Goal: Participate in discussion: Engage in conversation with other users on a specific topic

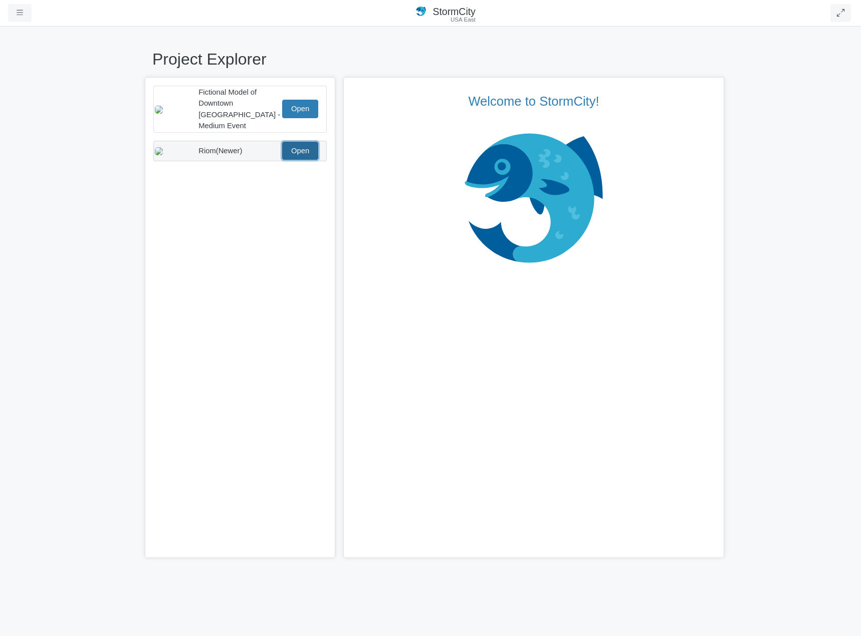
click at [309, 145] on link "Open" at bounding box center [300, 151] width 36 height 18
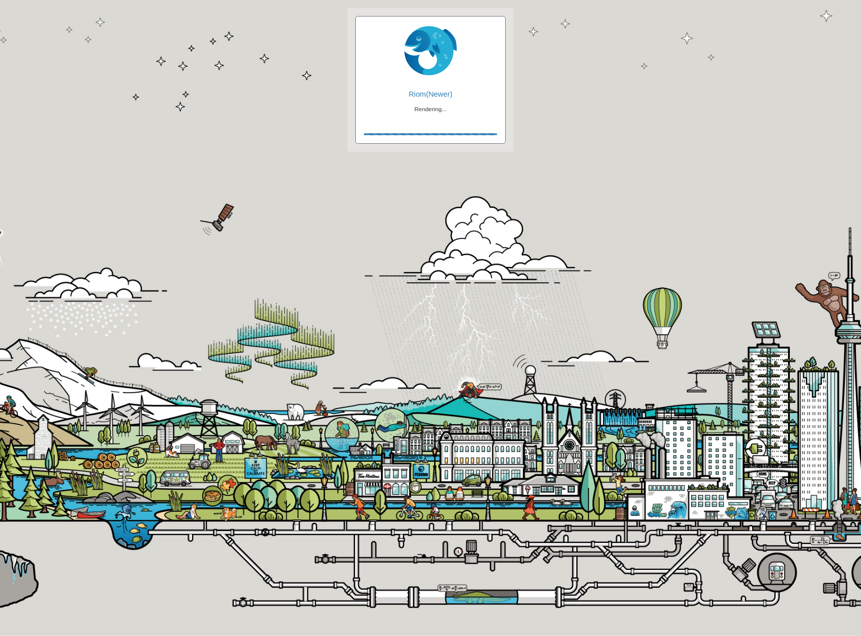
checkbox input "true"
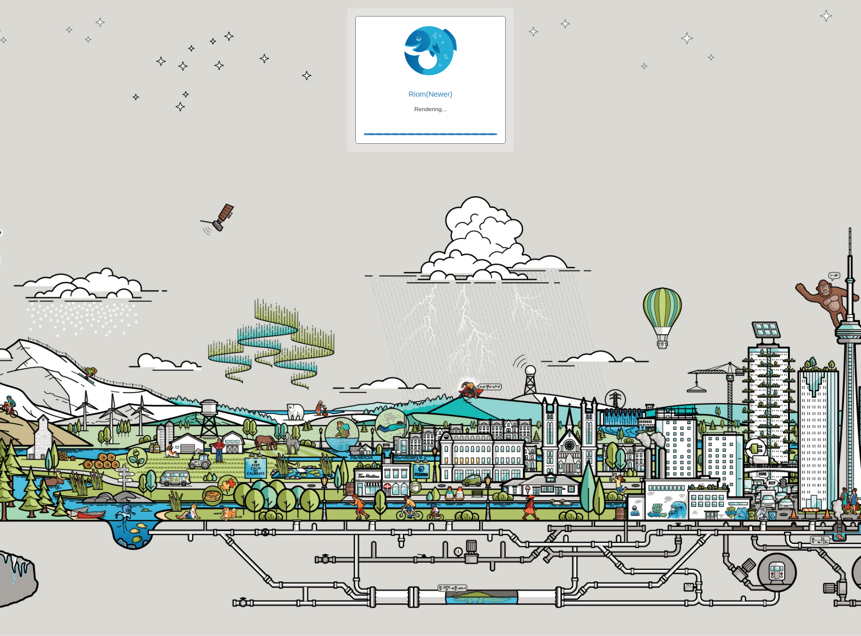
checkbox input "true"
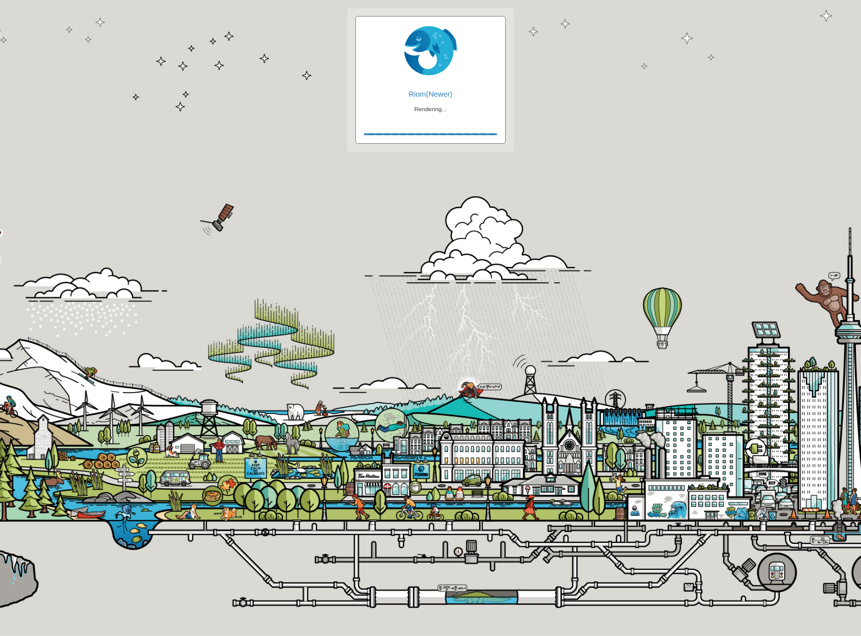
checkbox input "false"
checkbox input "true"
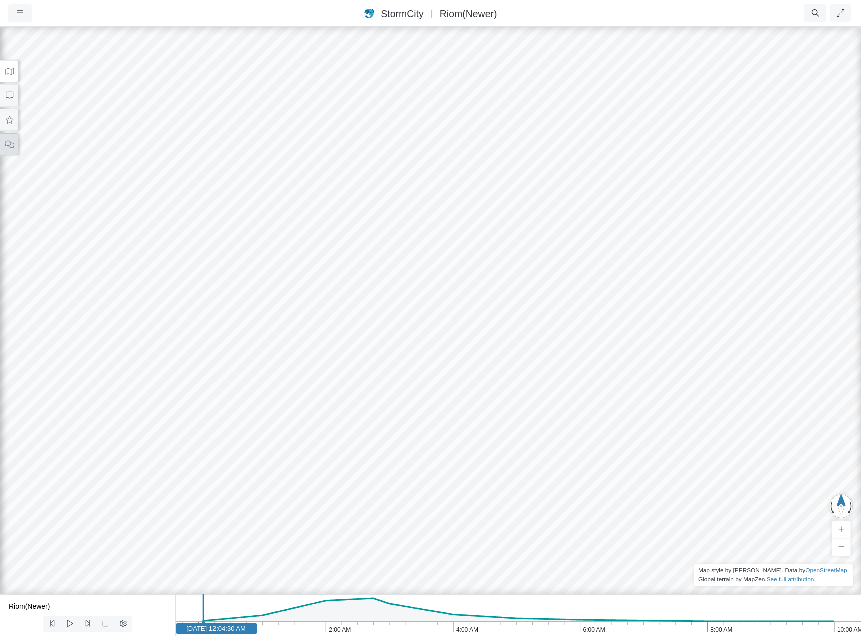
click at [13, 147] on icon at bounding box center [9, 145] width 9 height 8
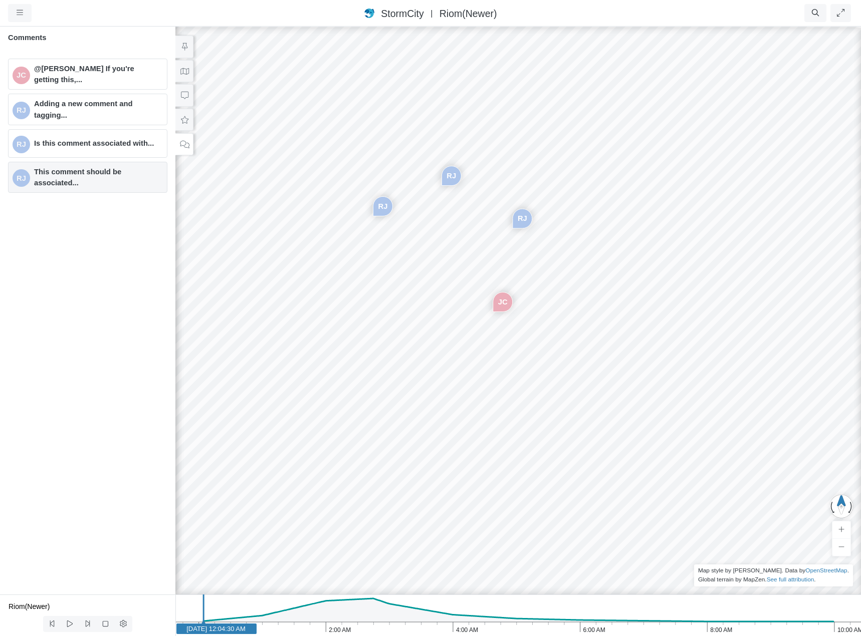
click at [77, 179] on span "This comment should be associated..." at bounding box center [96, 177] width 125 height 22
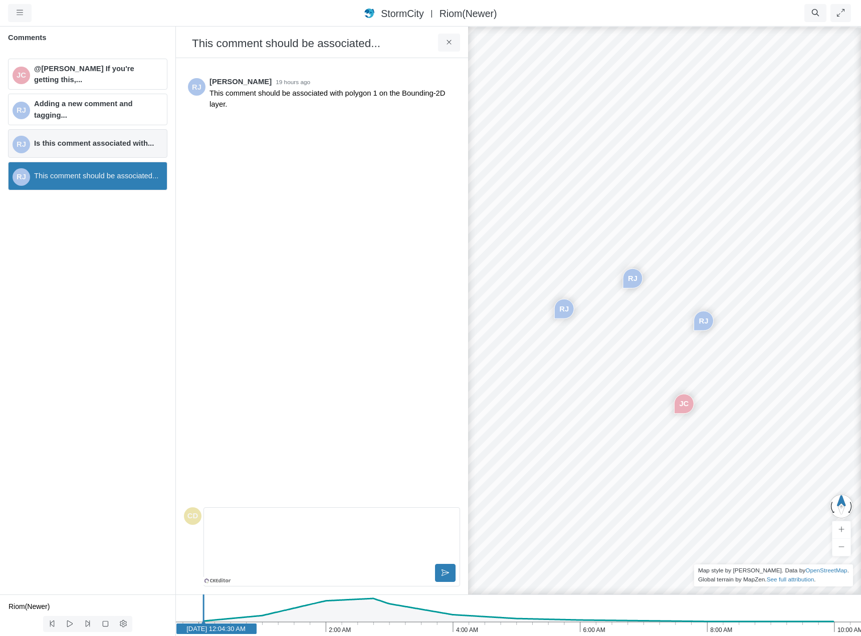
click at [128, 148] on span "Is this comment associated with..." at bounding box center [96, 143] width 125 height 11
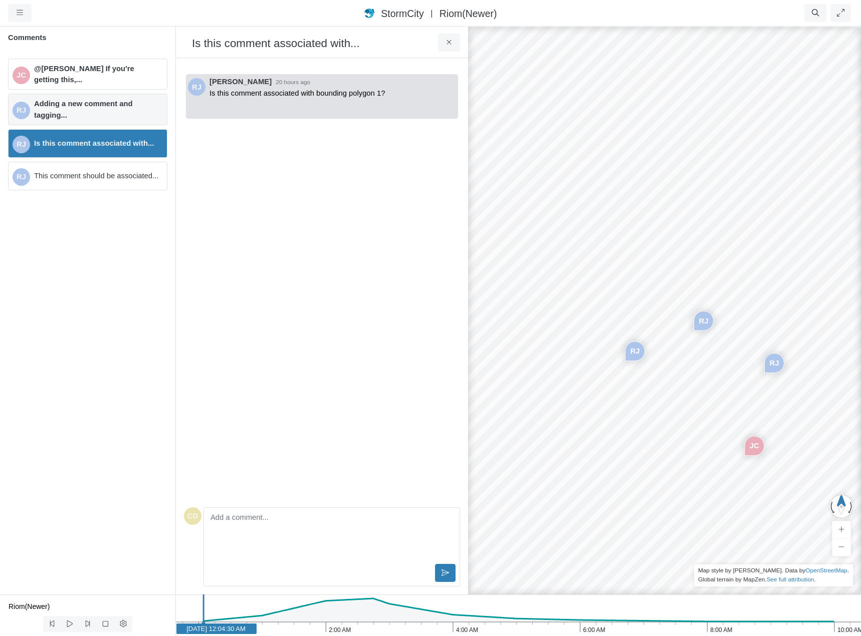
click at [99, 106] on span "Adding a new comment and tagging..." at bounding box center [96, 109] width 125 height 22
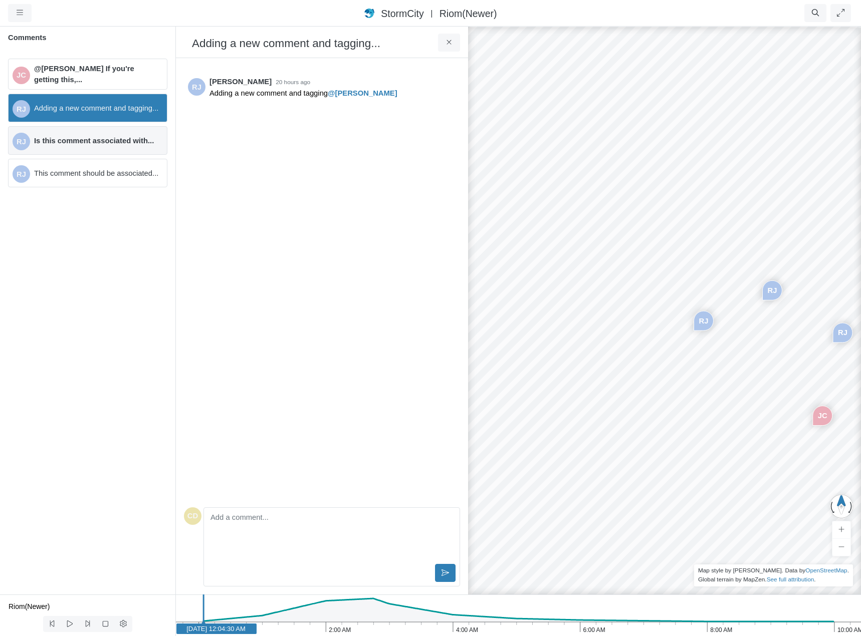
click at [109, 154] on div "RJ Is this comment associated with..." at bounding box center [87, 140] width 159 height 29
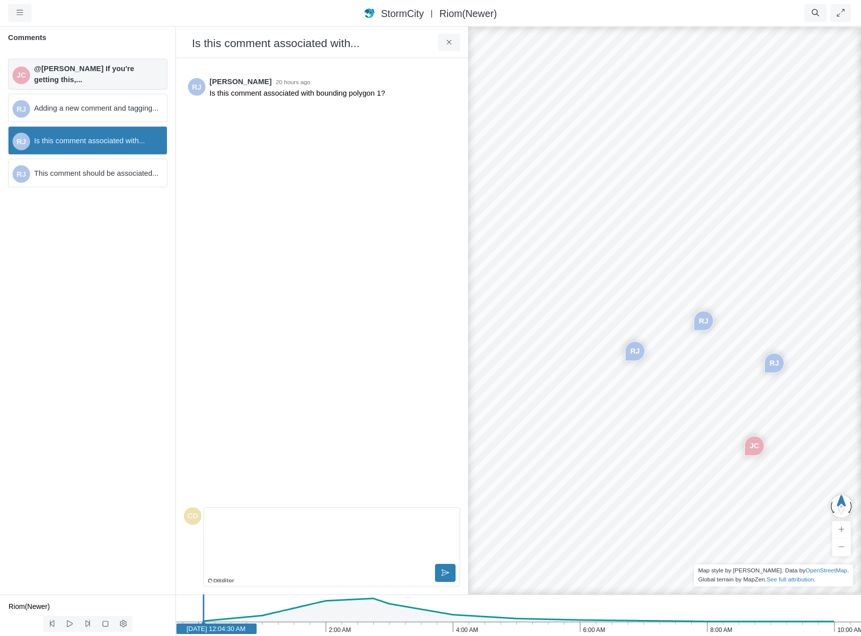
click at [120, 74] on span "@Rob James If you're getting this,..." at bounding box center [96, 74] width 125 height 22
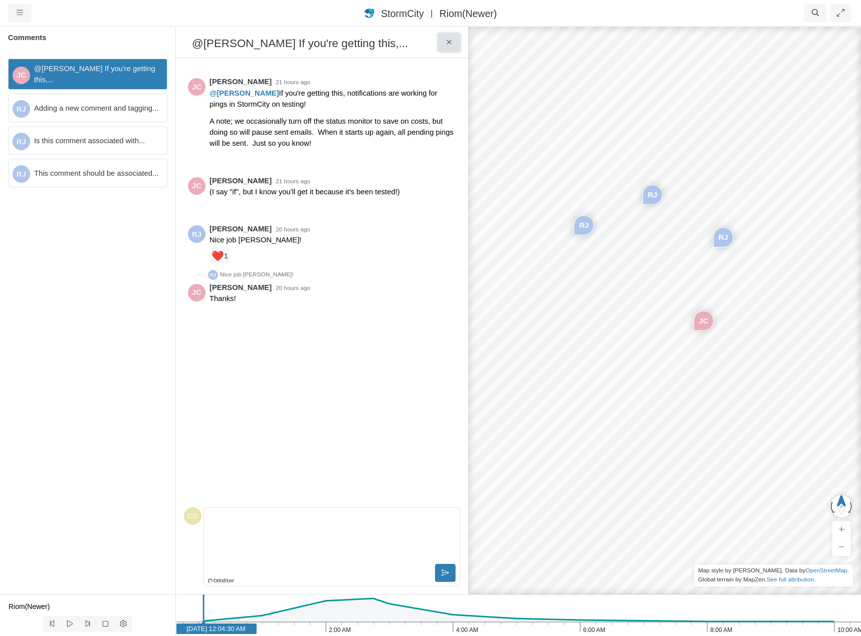
click at [452, 44] on icon at bounding box center [449, 43] width 10 height 8
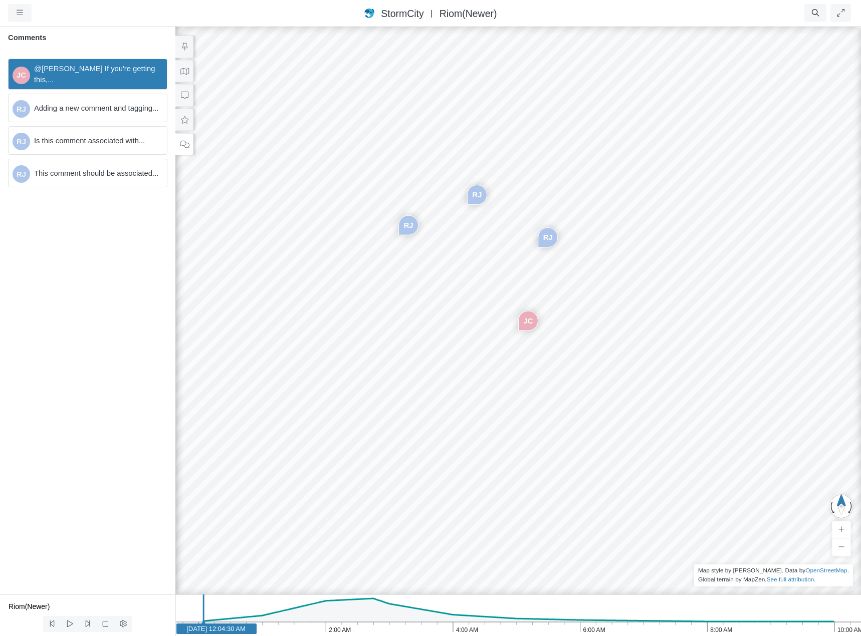
click at [616, 380] on div "JC RJ RJ RJ" at bounding box center [518, 331] width 861 height 611
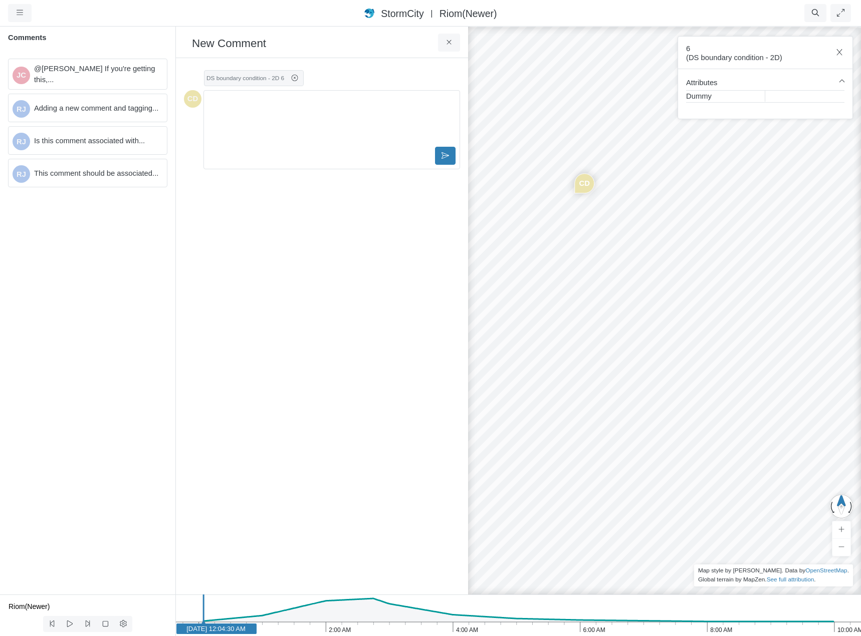
click at [734, 224] on div "JC RJ RJ RJ CD" at bounding box center [693, 331] width 861 height 611
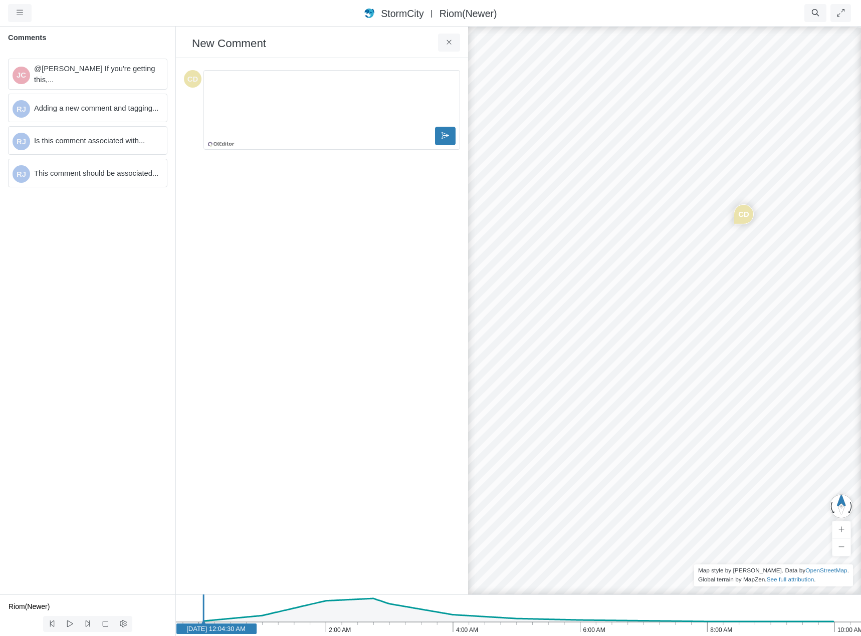
click at [577, 186] on div "JC RJ RJ RJ CD" at bounding box center [693, 331] width 861 height 611
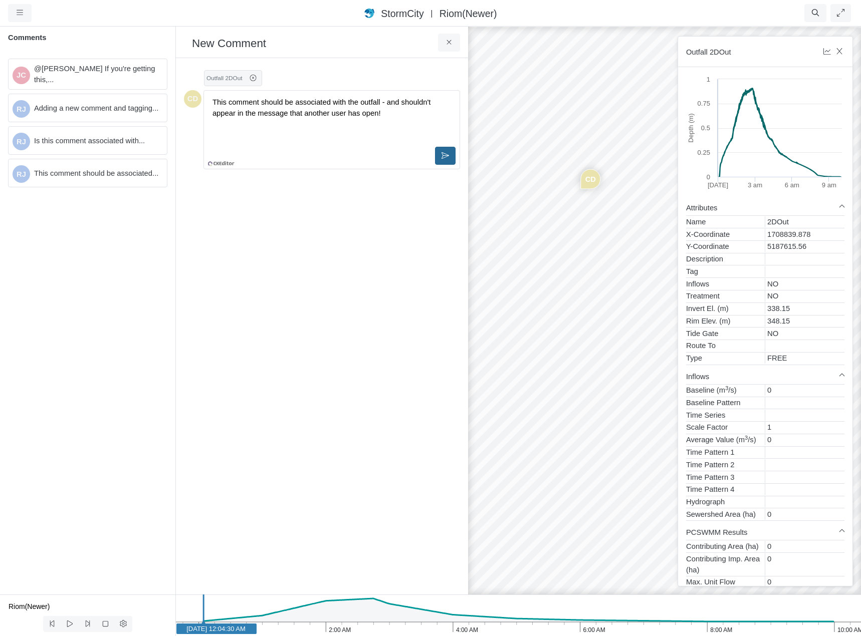
click at [437, 150] on button at bounding box center [445, 156] width 21 height 18
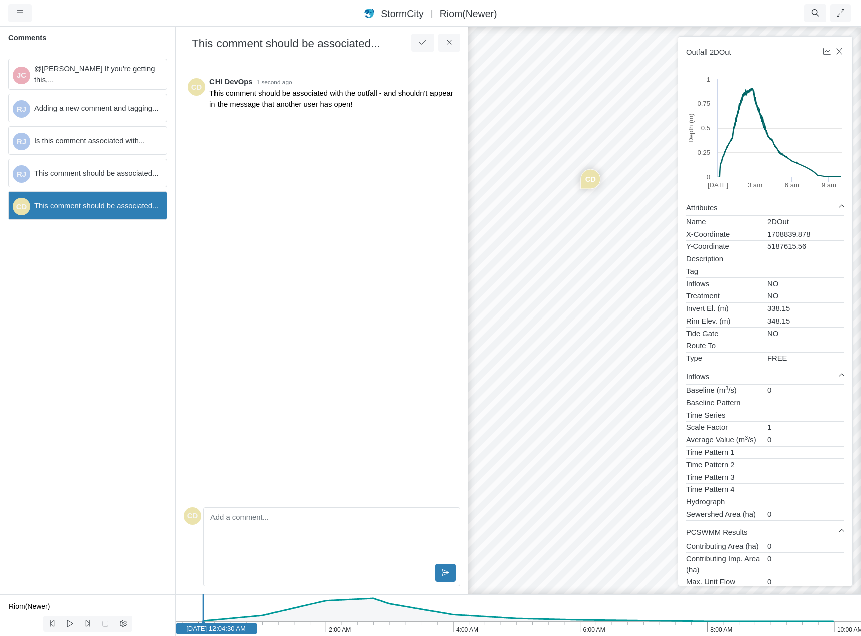
click at [311, 193] on div "CD CHI DevOps 1 second ago This comment should be associated with the outfall -…" at bounding box center [322, 284] width 276 height 437
click at [259, 533] on div "Editor editing area: main" at bounding box center [332, 537] width 248 height 50
click at [289, 425] on div "CD CHI DevOps 1 second ago This comment should be associated with the outfall -…" at bounding box center [322, 284] width 276 height 437
click at [75, 171] on span "This comment should be associated..." at bounding box center [96, 173] width 125 height 11
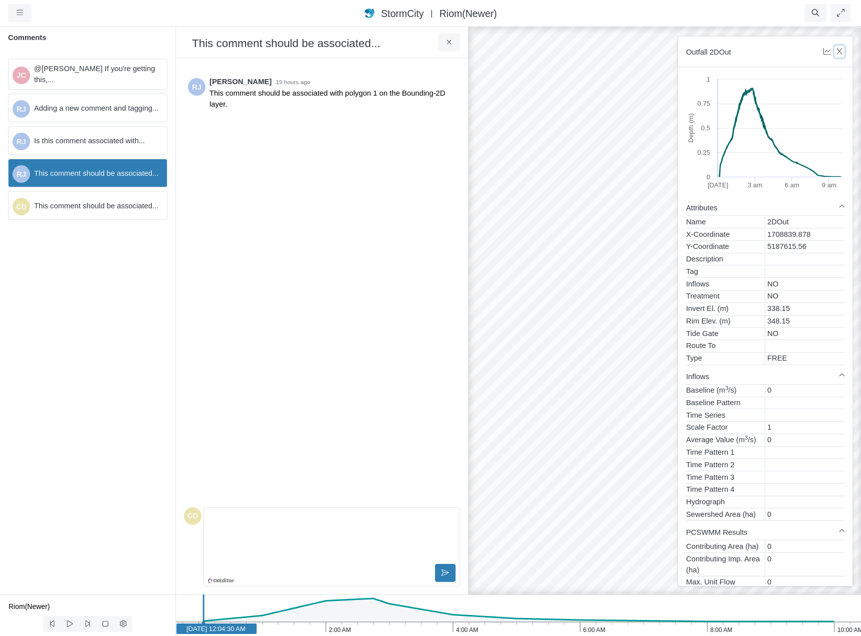
click at [839, 50] on icon "button" at bounding box center [840, 52] width 10 height 8
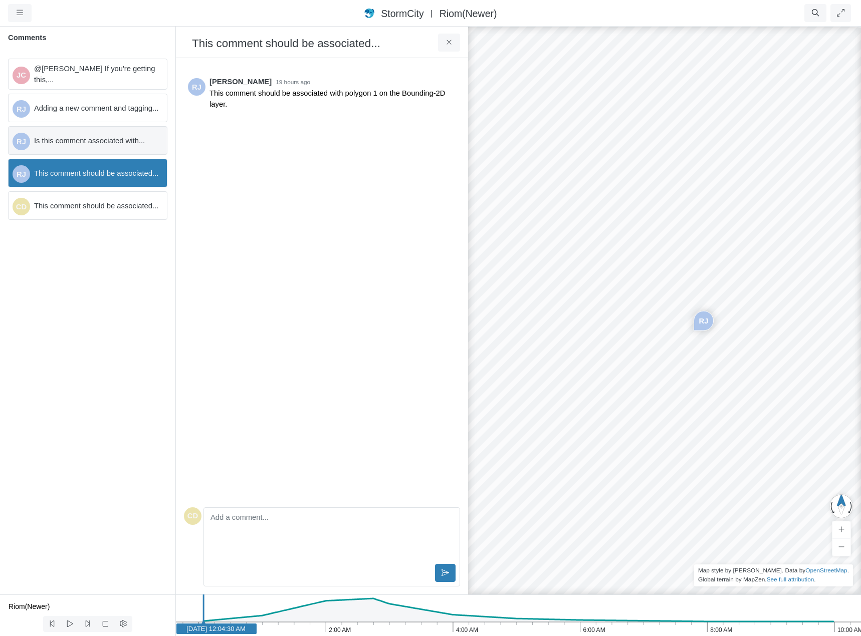
click at [99, 141] on span "Is this comment associated with..." at bounding box center [96, 140] width 125 height 11
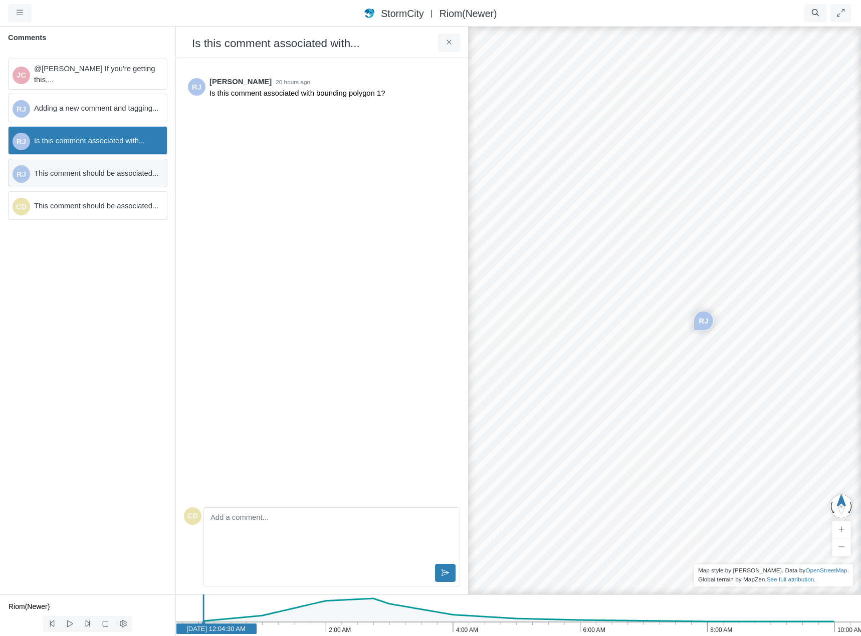
click at [91, 170] on span "This comment should be associated..." at bounding box center [96, 173] width 125 height 11
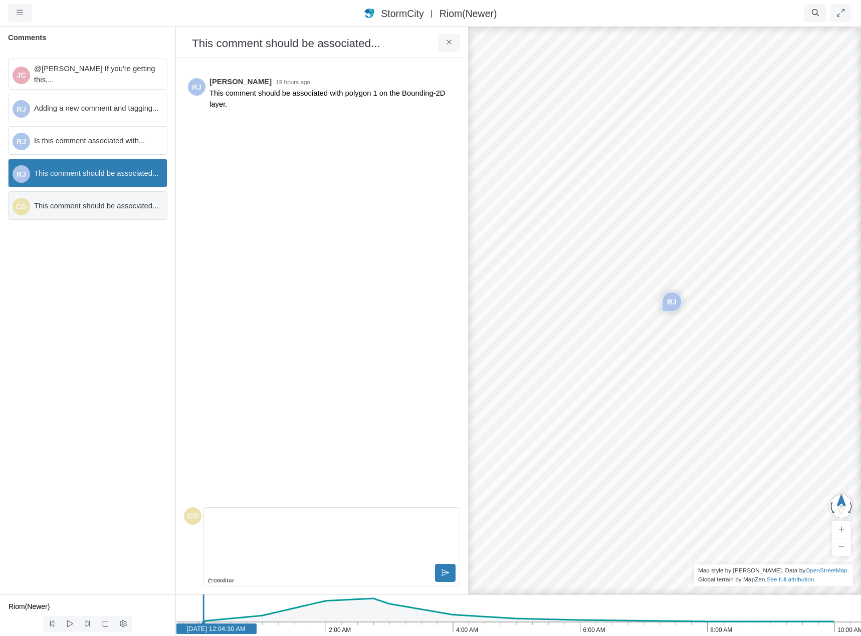
click at [80, 207] on span "This comment should be associated..." at bounding box center [96, 205] width 125 height 11
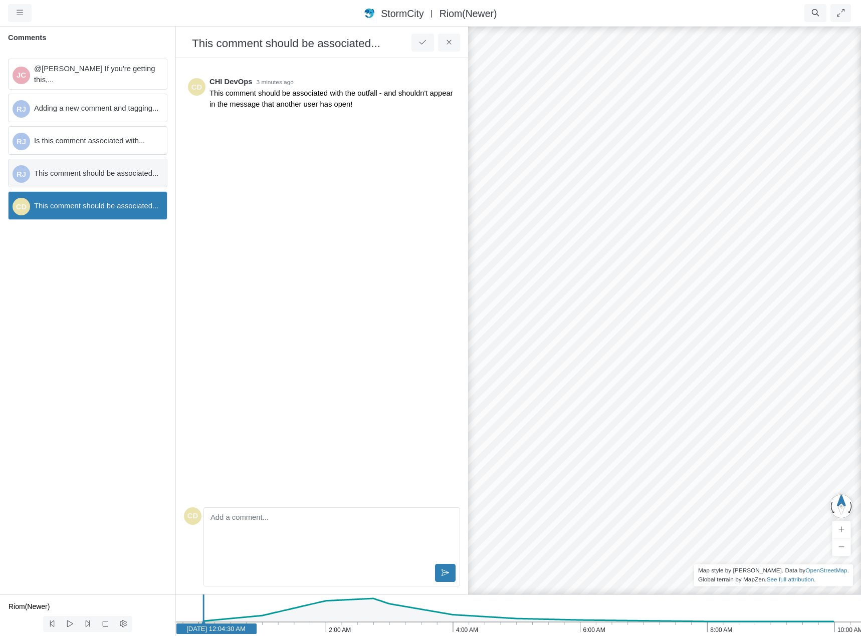
click at [108, 174] on span "This comment should be associated..." at bounding box center [96, 173] width 125 height 11
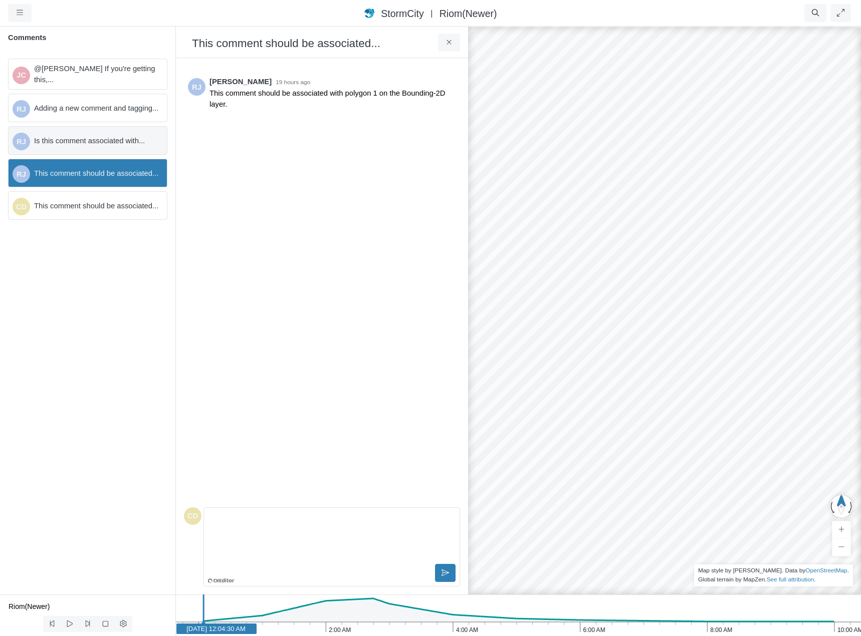
click at [107, 141] on span "Is this comment associated with..." at bounding box center [96, 140] width 125 height 11
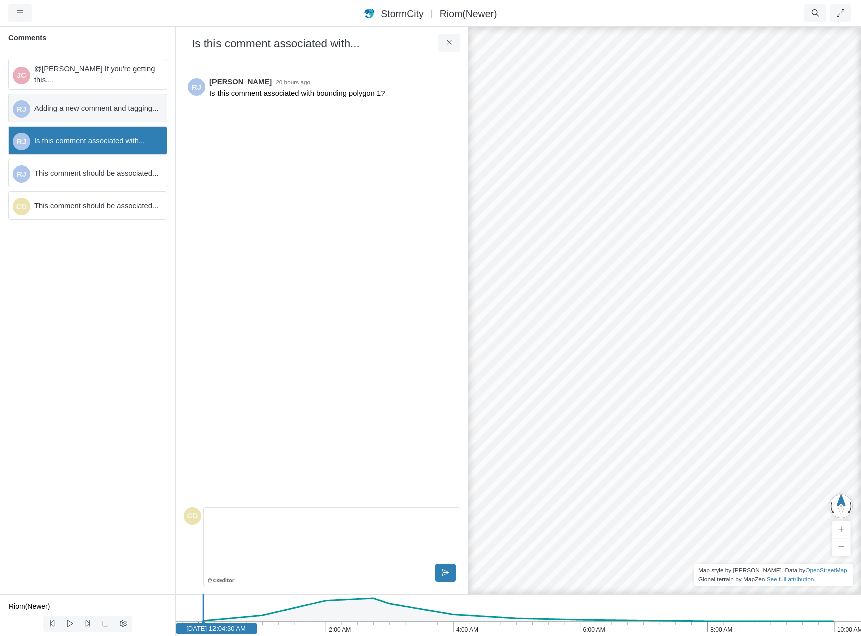
click at [113, 103] on span "Adding a new comment and tagging..." at bounding box center [96, 108] width 125 height 11
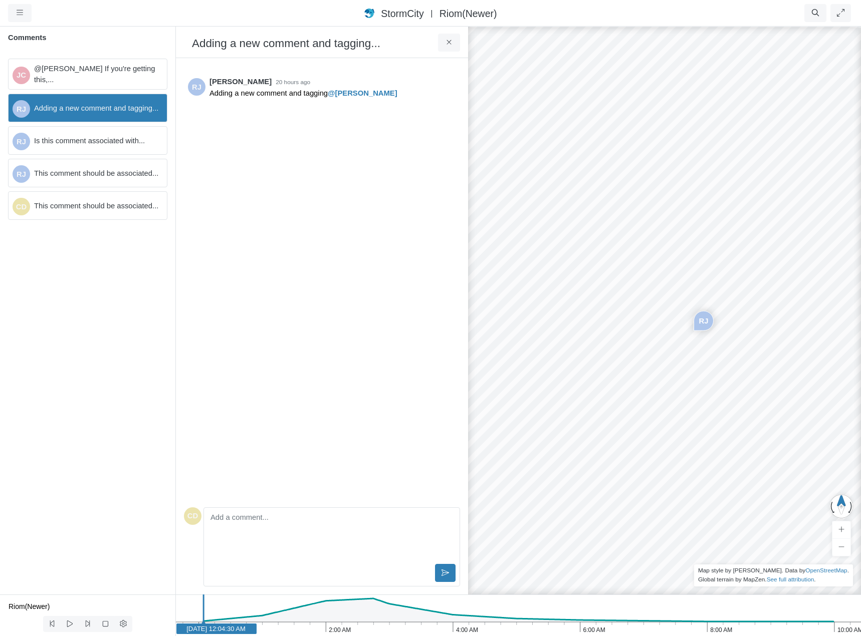
click at [84, 299] on div "JC @Rob James If you're getting this,... RJ Adding a new comment and tagging...…" at bounding box center [87, 323] width 175 height 544
click at [452, 45] on icon at bounding box center [449, 43] width 10 height 8
